Goal: Task Accomplishment & Management: Manage account settings

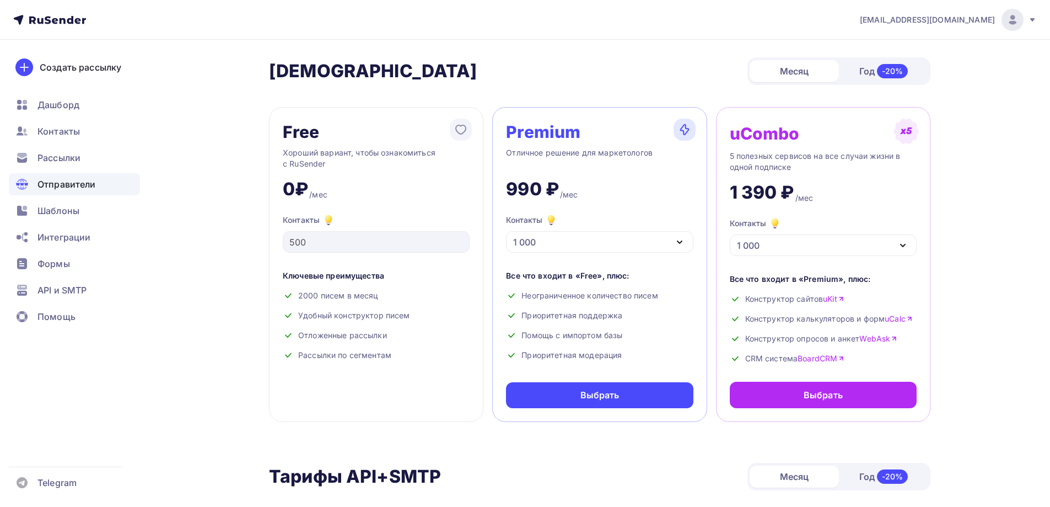
click at [93, 178] on span "Отправители" at bounding box center [66, 184] width 58 height 13
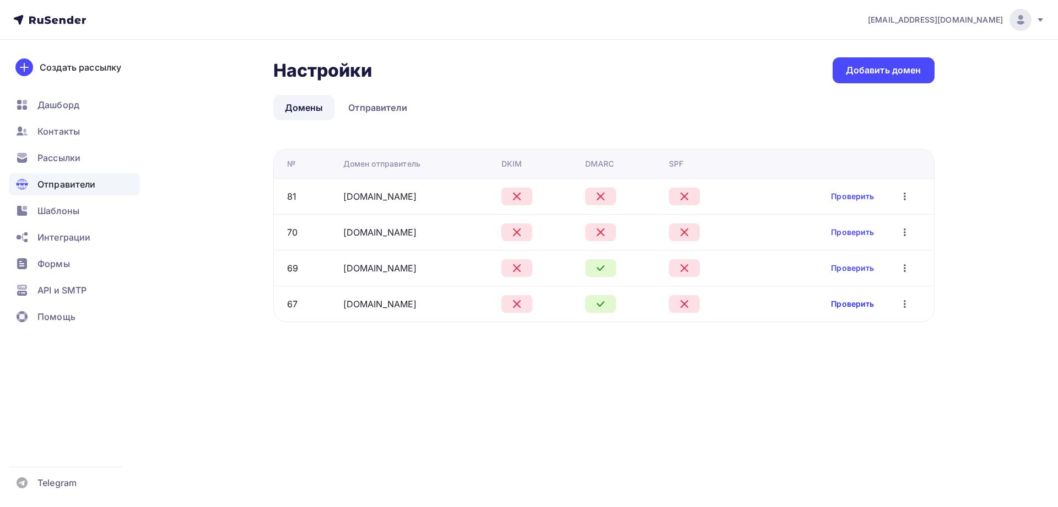
click at [851, 305] on link "Проверить" at bounding box center [852, 303] width 43 height 11
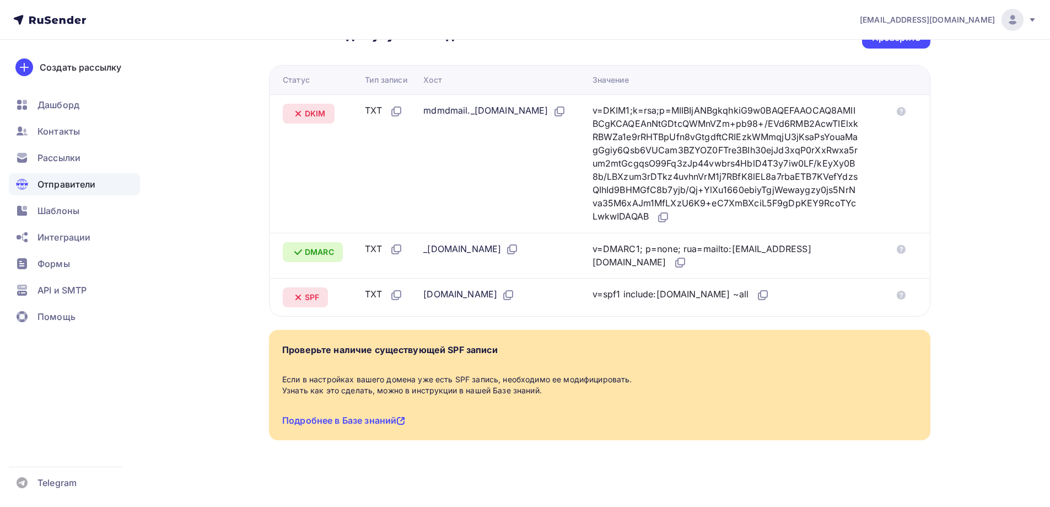
scroll to position [297, 0]
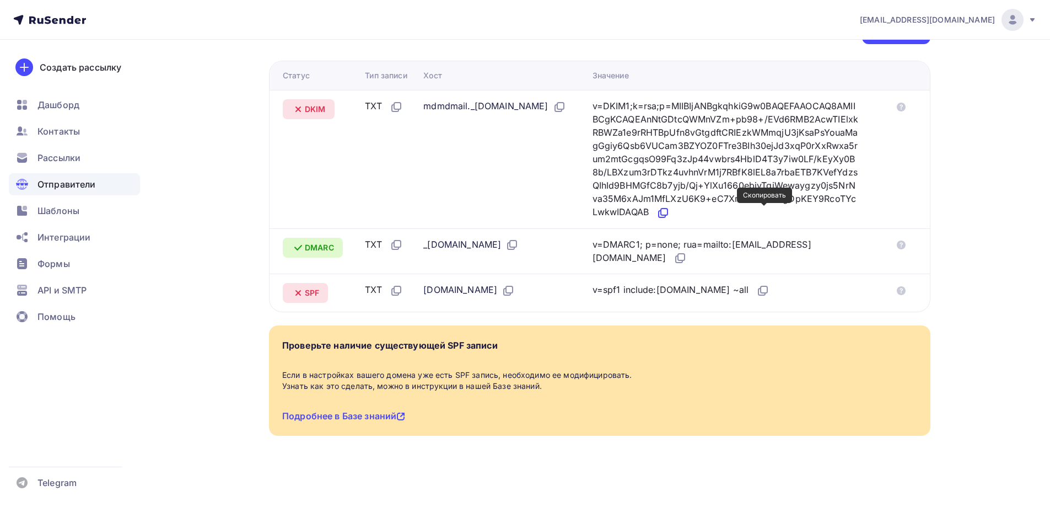
click at [670, 211] on icon at bounding box center [663, 212] width 13 height 13
click at [767, 288] on icon at bounding box center [764, 289] width 7 height 7
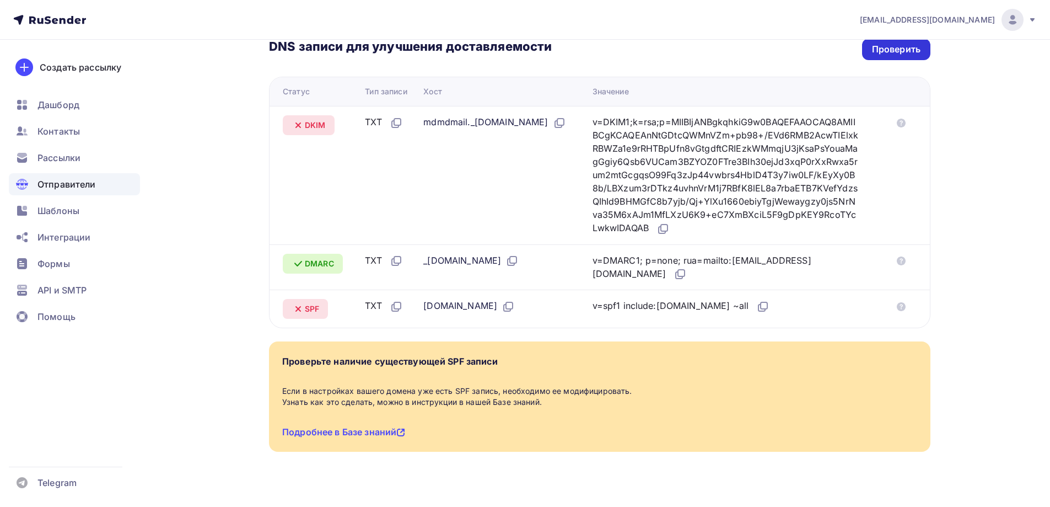
scroll to position [242, 0]
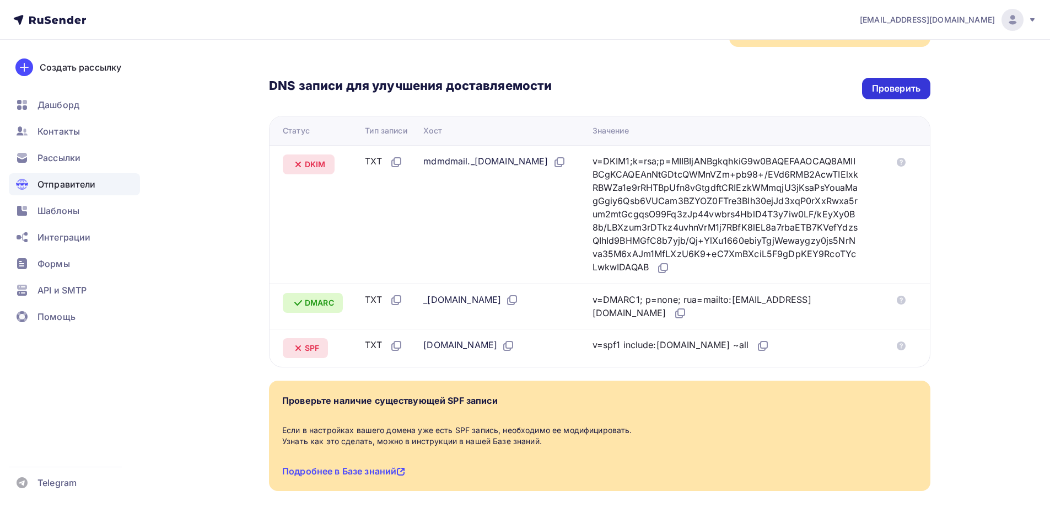
click at [894, 87] on div "Проверить" at bounding box center [896, 88] width 49 height 13
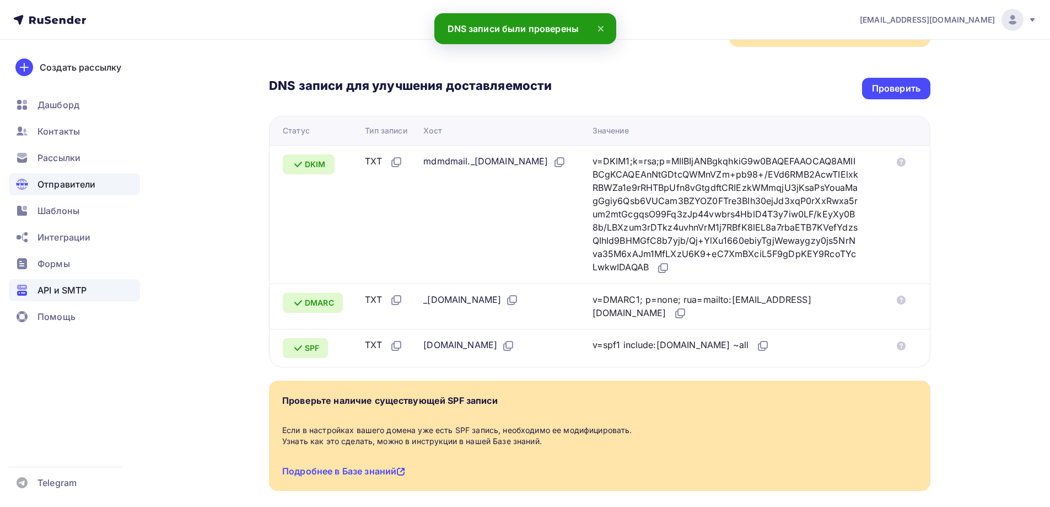
click at [84, 289] on span "API и SMTP" at bounding box center [61, 289] width 49 height 13
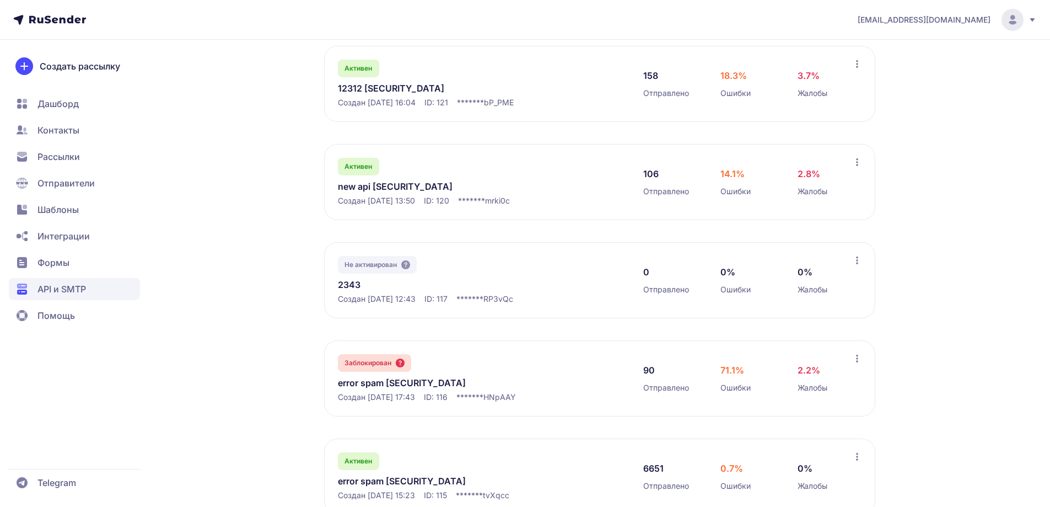
scroll to position [221, 0]
click at [68, 288] on span "API и SMTP" at bounding box center [61, 288] width 49 height 13
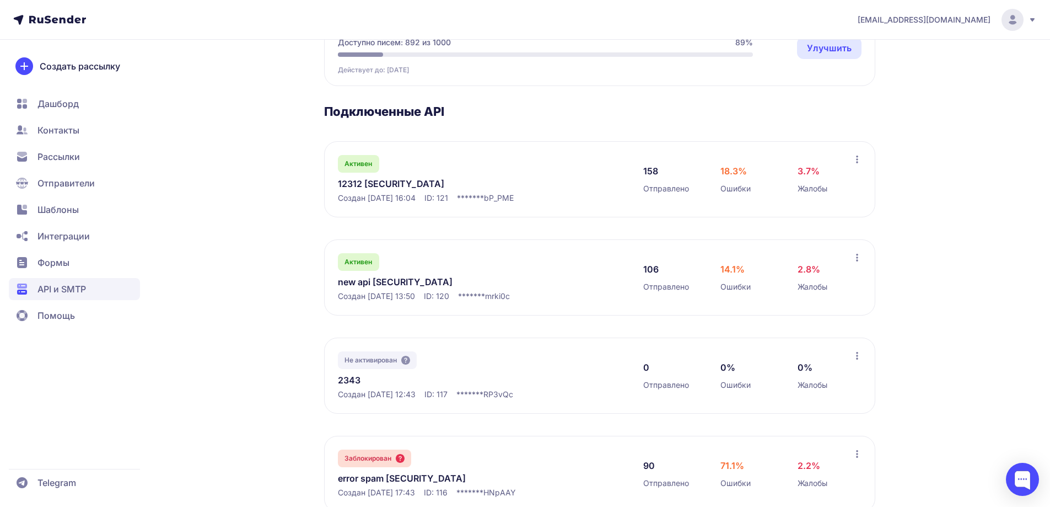
scroll to position [110, 0]
